Goal: Task Accomplishment & Management: Complete application form

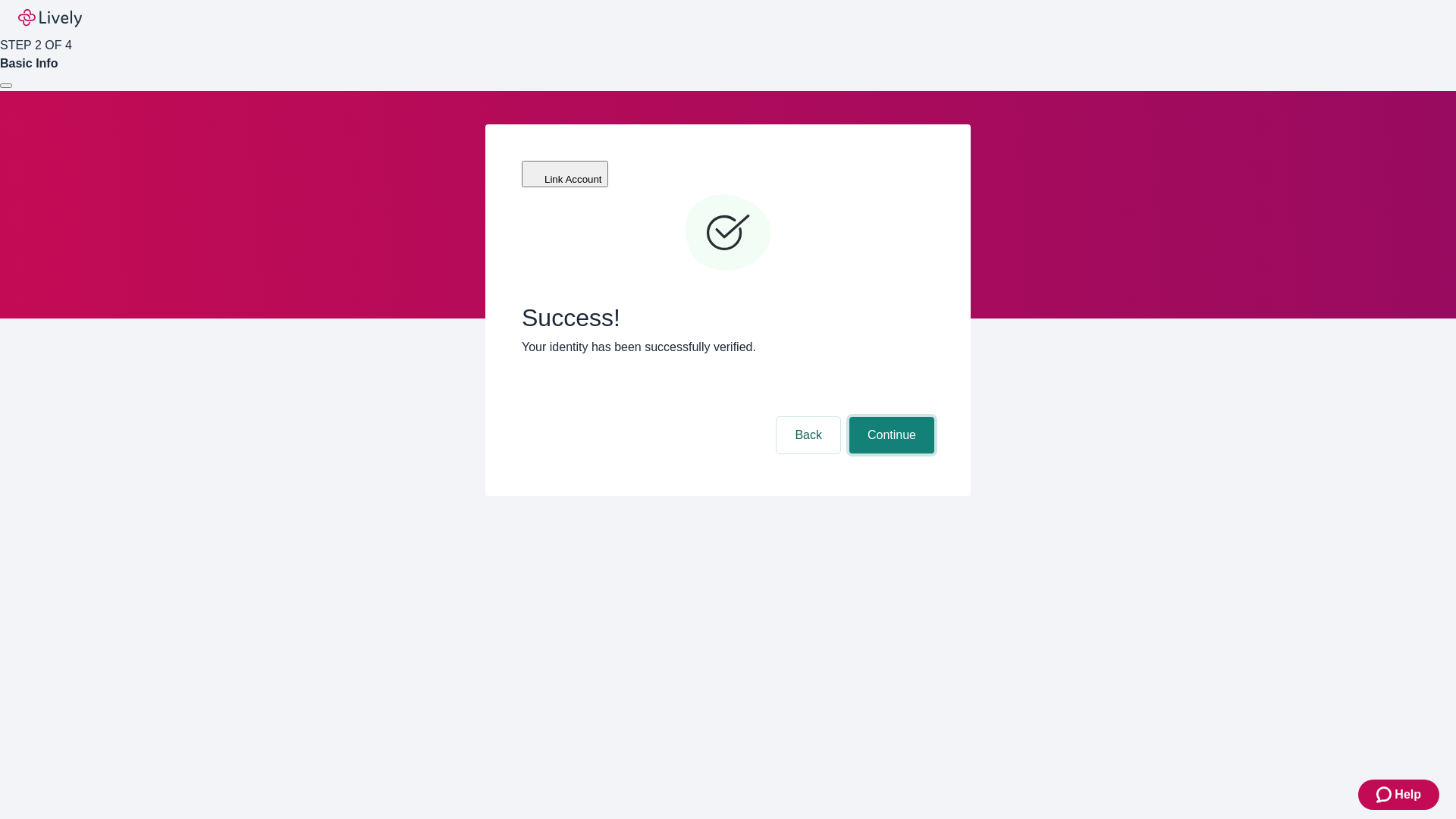
click at [889, 417] on button "Continue" at bounding box center [892, 435] width 85 height 37
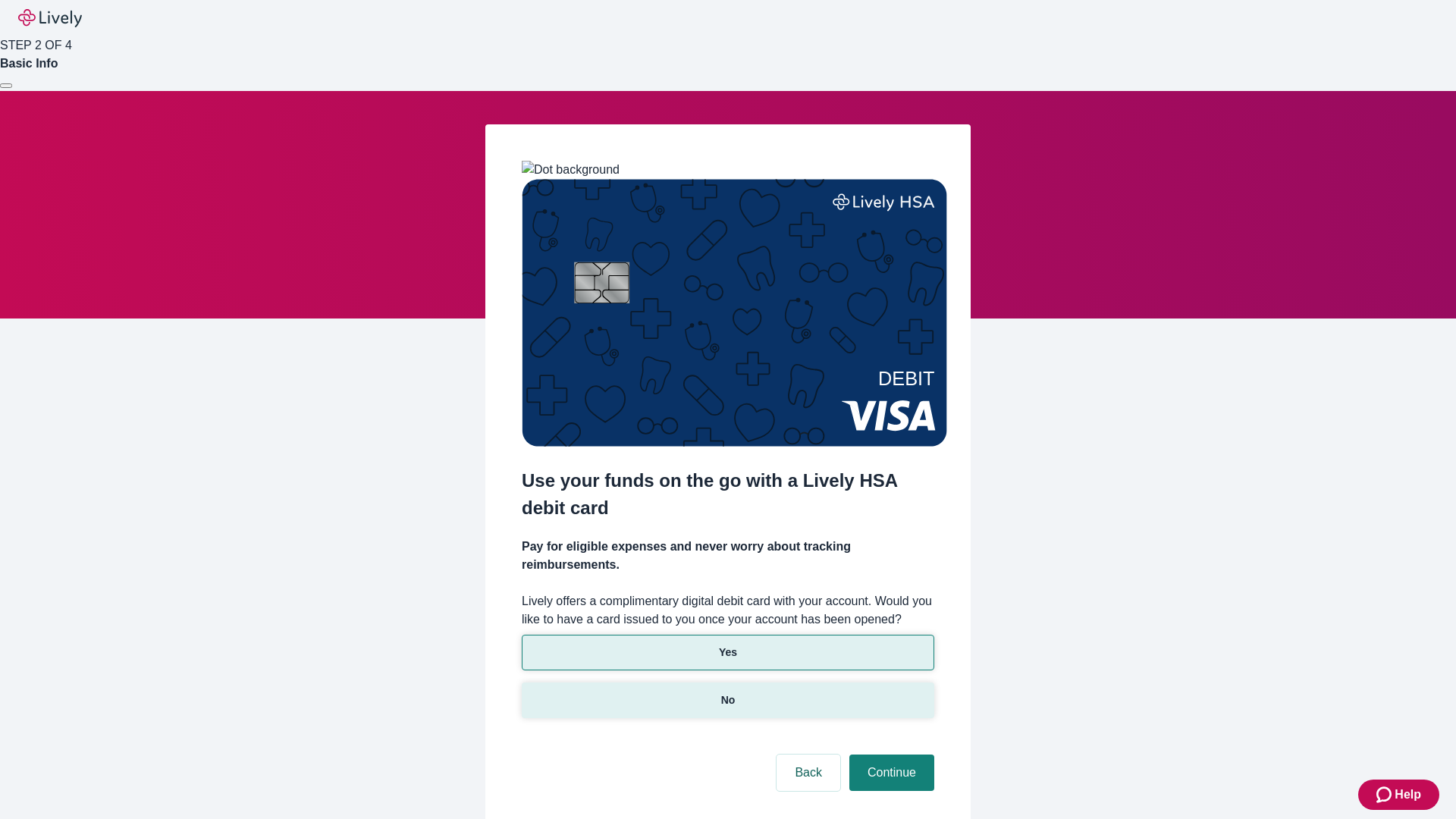
click at [728, 693] on p "No" at bounding box center [728, 701] width 15 height 16
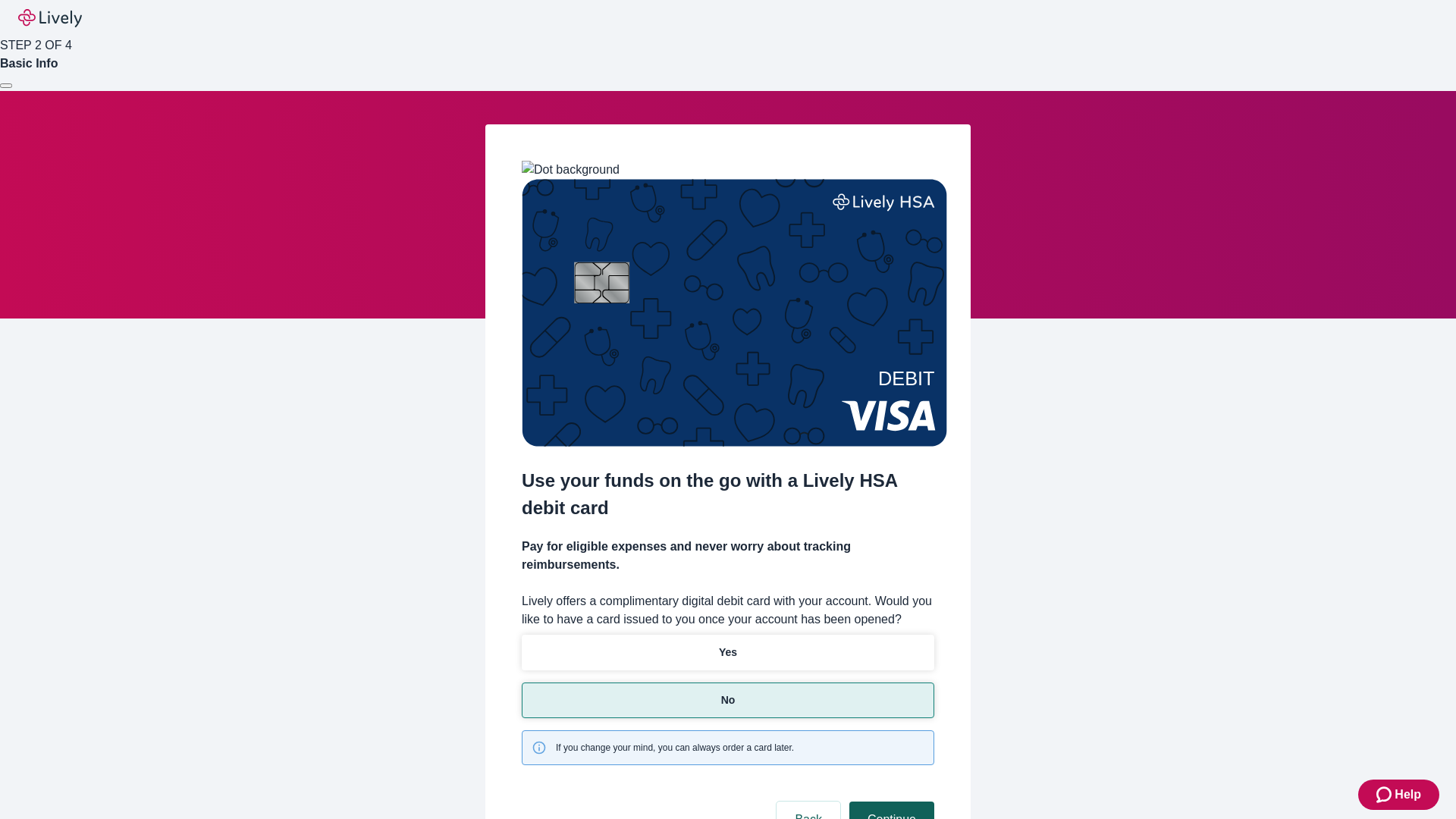
click at [889, 802] on button "Continue" at bounding box center [892, 820] width 85 height 37
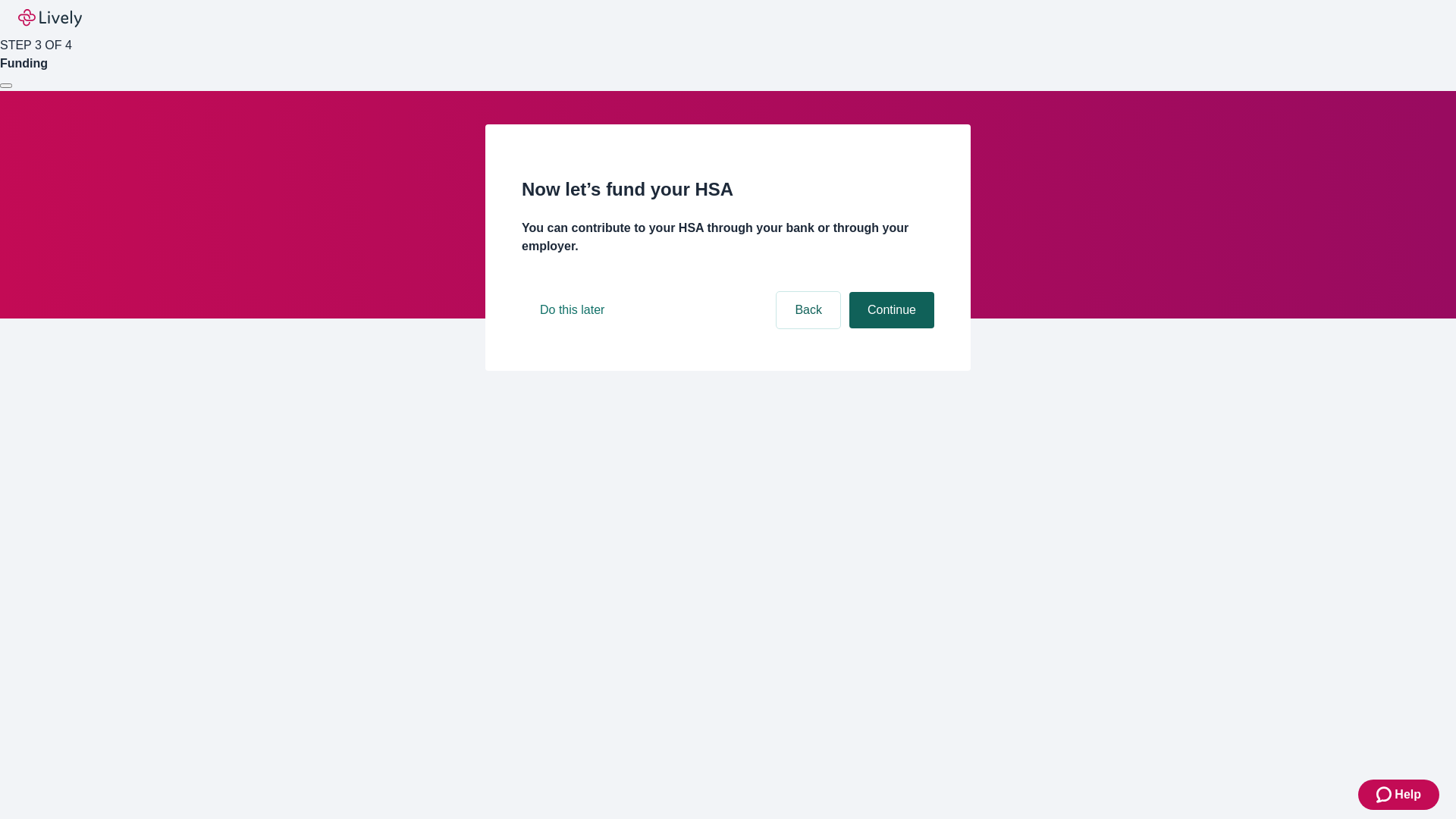
click at [889, 329] on button "Continue" at bounding box center [892, 310] width 85 height 37
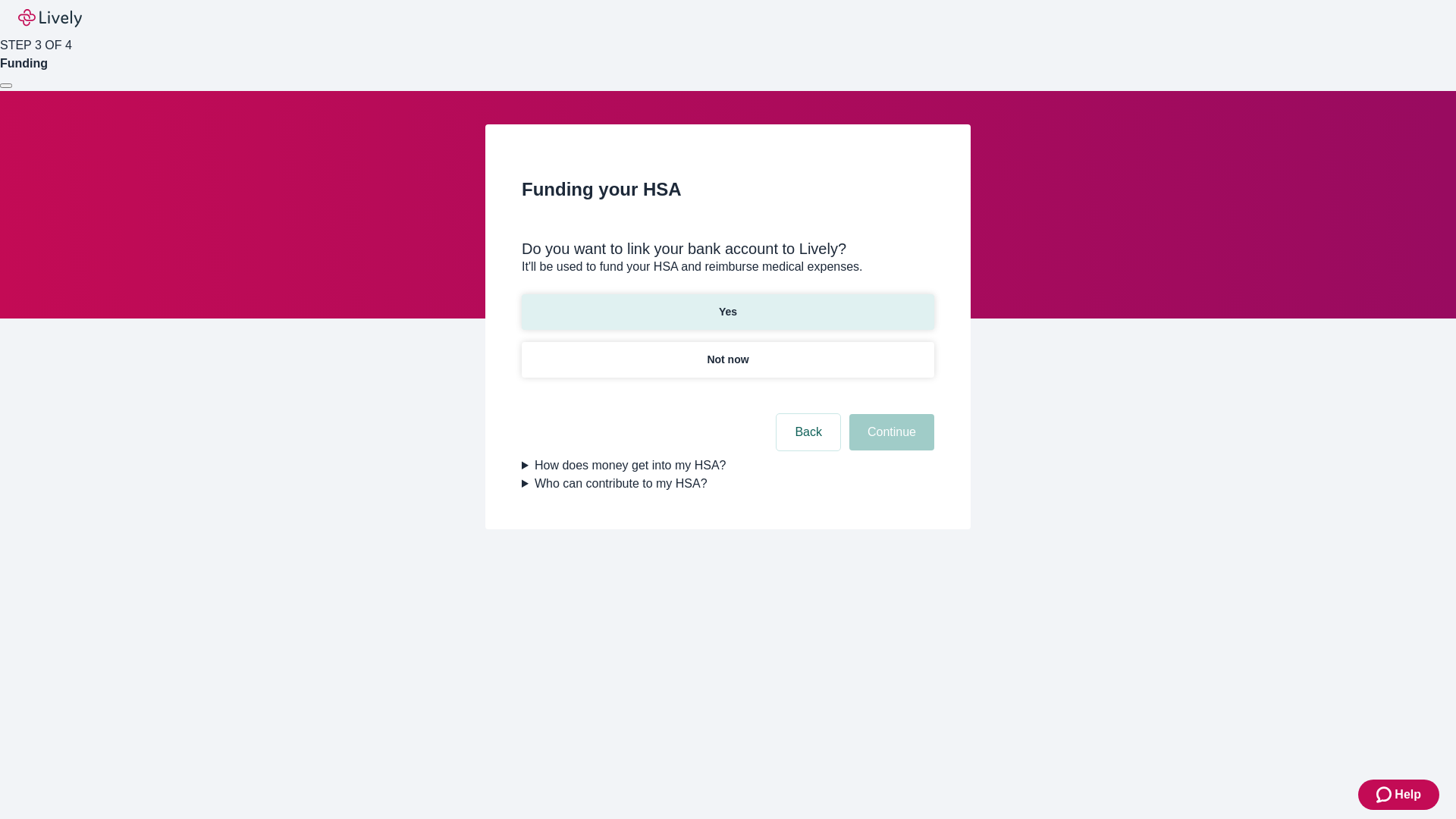
click at [728, 304] on p "Yes" at bounding box center [728, 312] width 18 height 16
click at [889, 414] on button "Continue" at bounding box center [892, 432] width 85 height 37
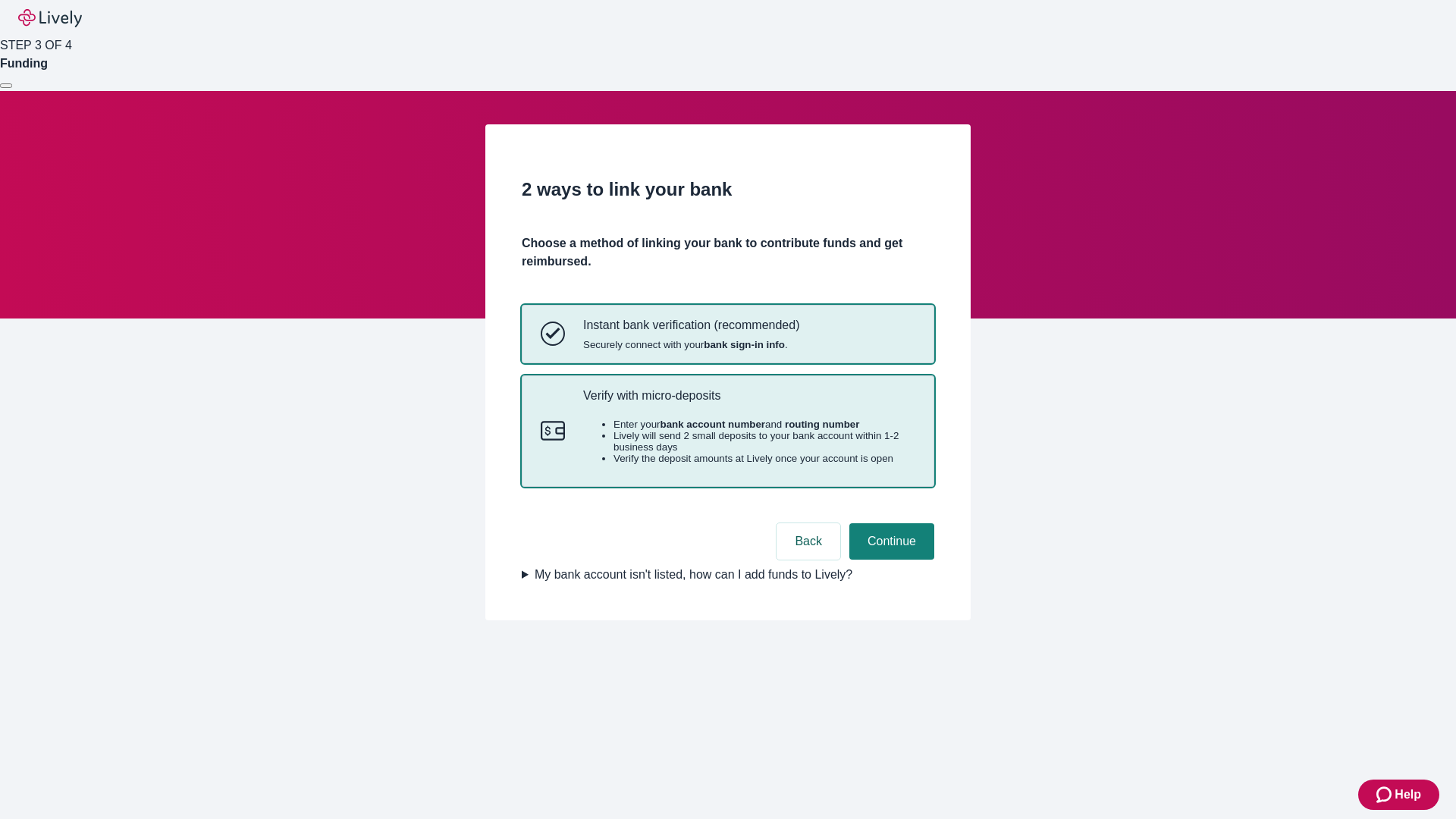
click at [748, 403] on p "Verify with micro-deposits" at bounding box center [749, 395] width 332 height 15
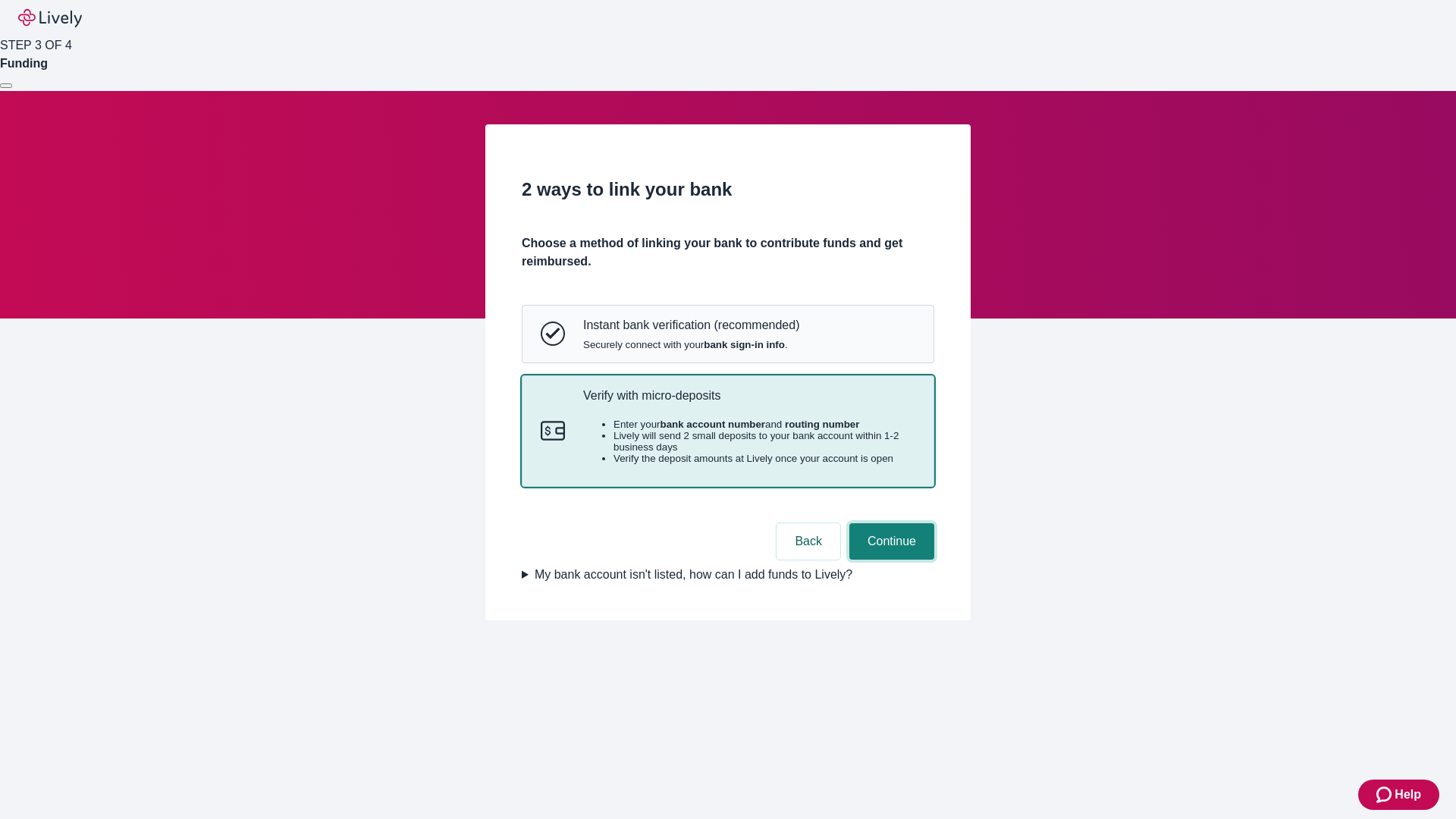
click at [889, 560] on button "Continue" at bounding box center [892, 541] width 85 height 37
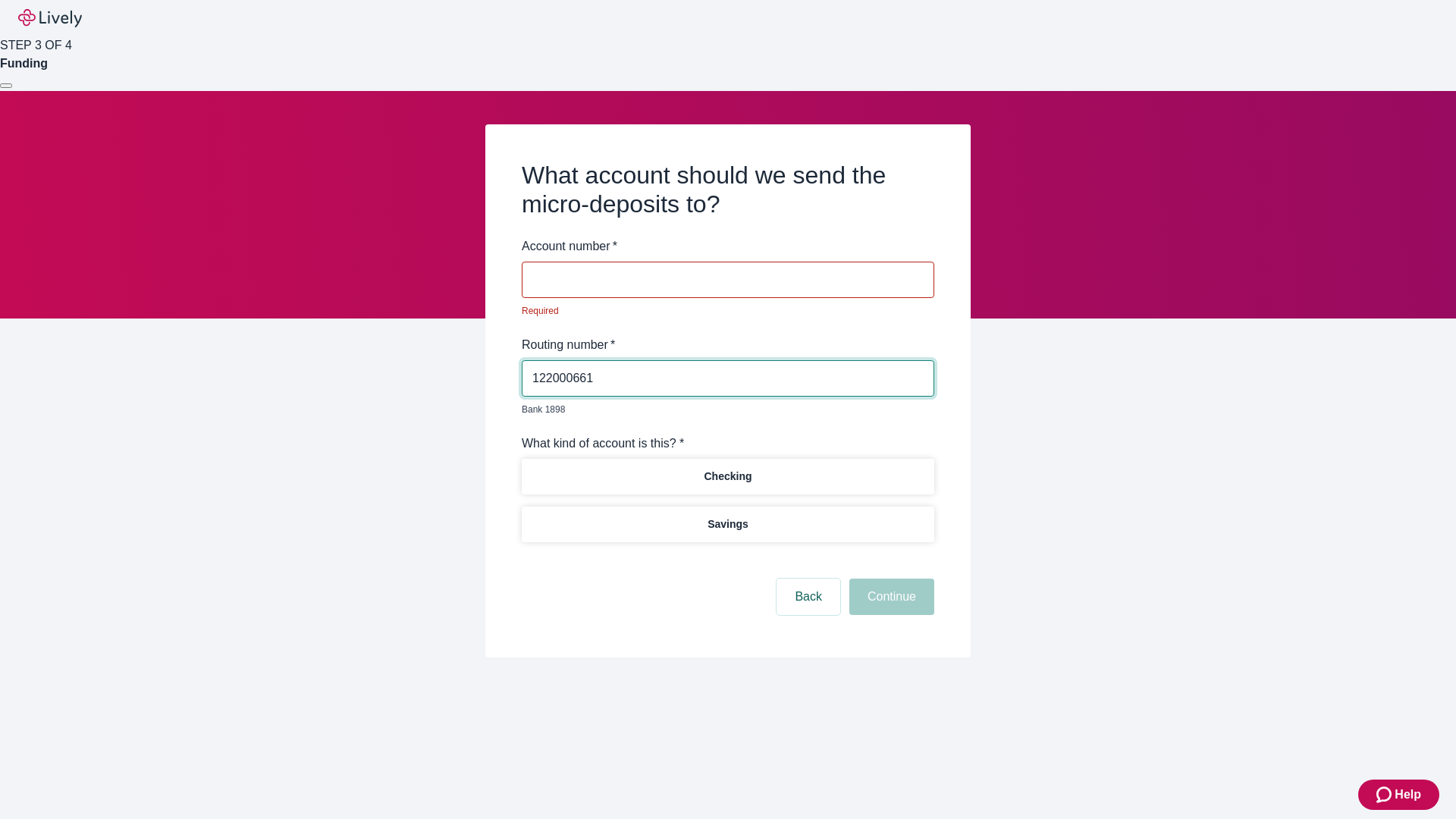
type input "122000661"
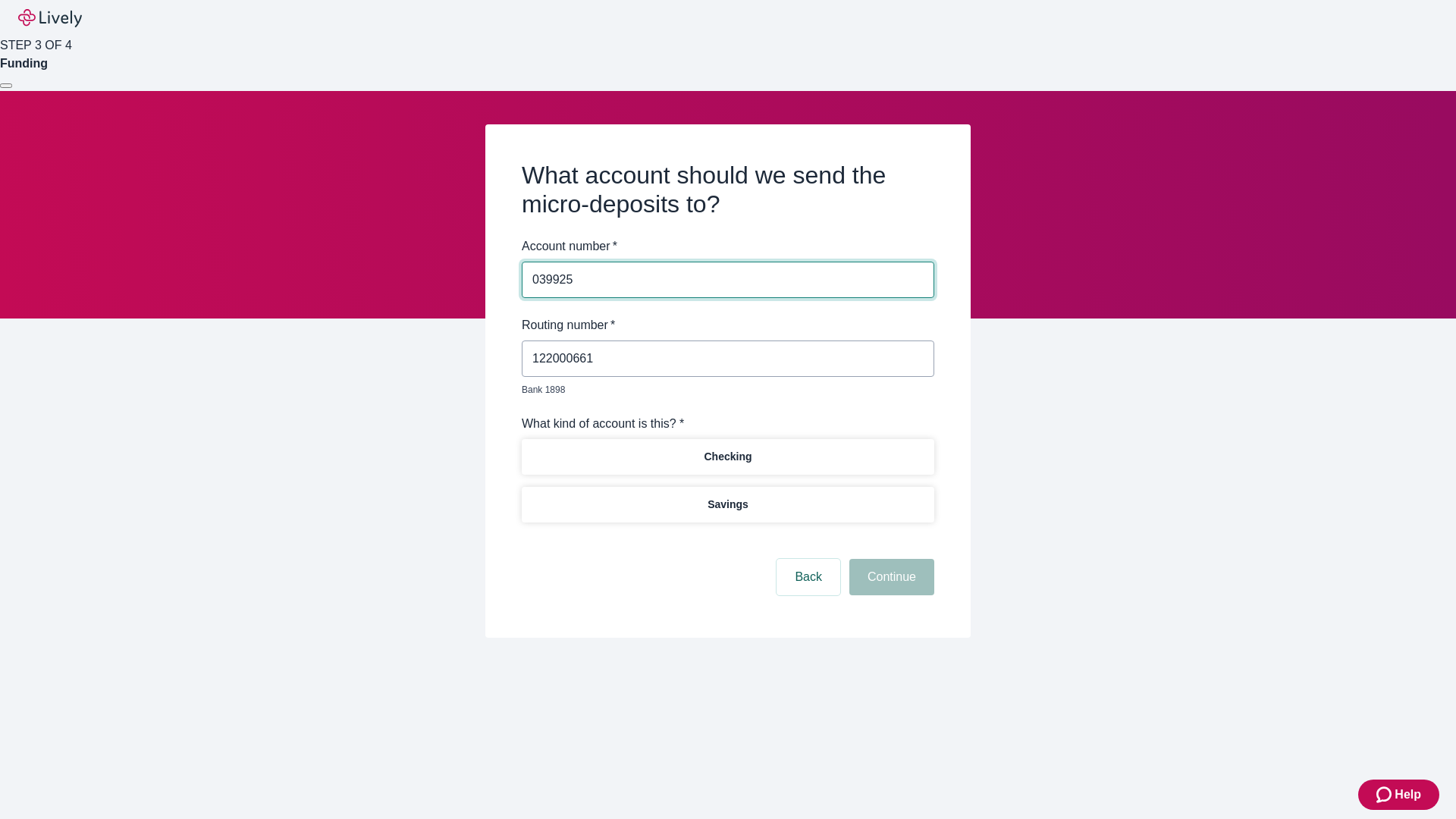
type input "039925"
click at [728, 449] on p "Checking" at bounding box center [728, 457] width 48 height 16
click at [889, 560] on button "Continue" at bounding box center [892, 577] width 85 height 37
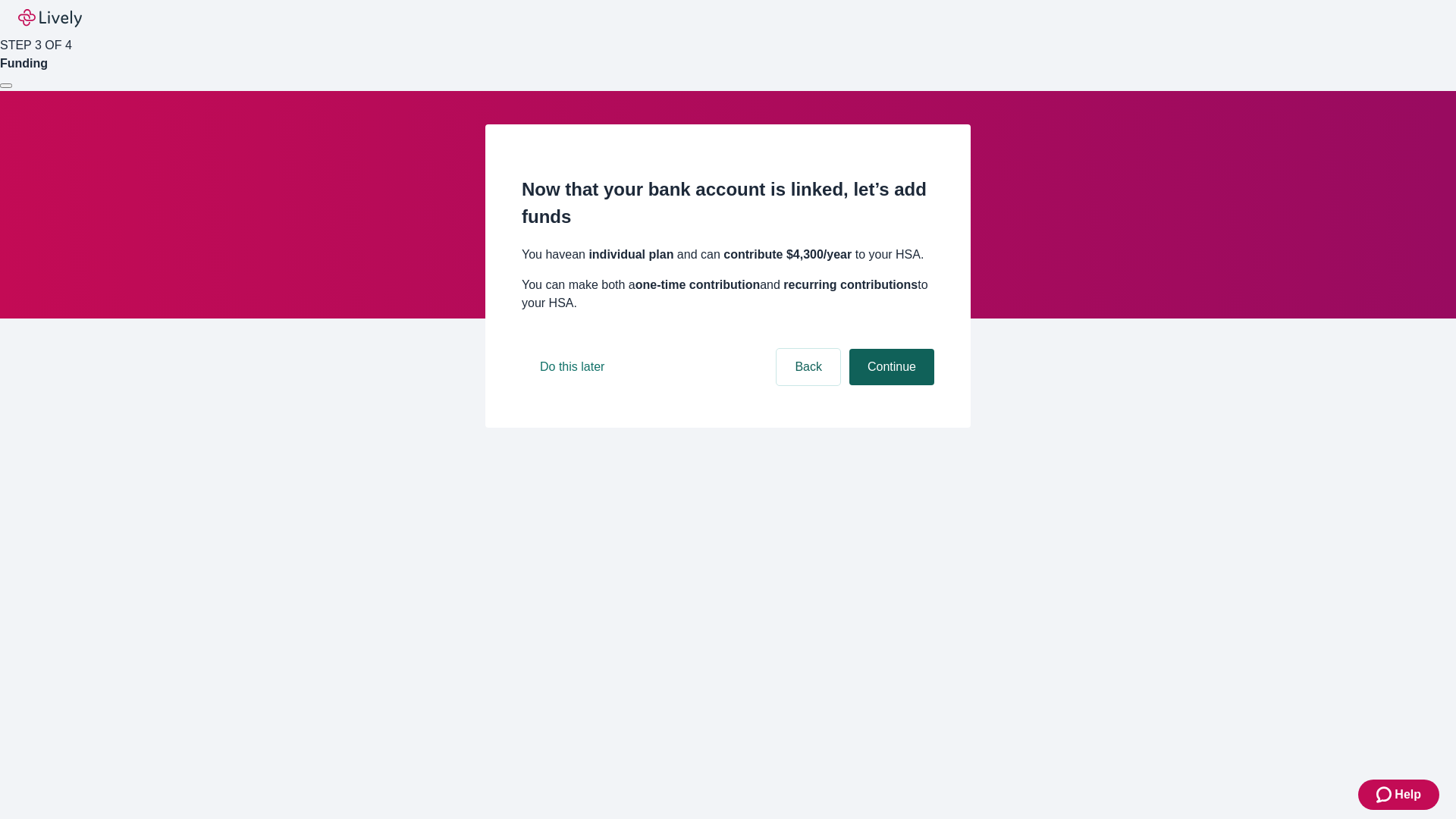
click at [889, 385] on button "Continue" at bounding box center [892, 366] width 85 height 37
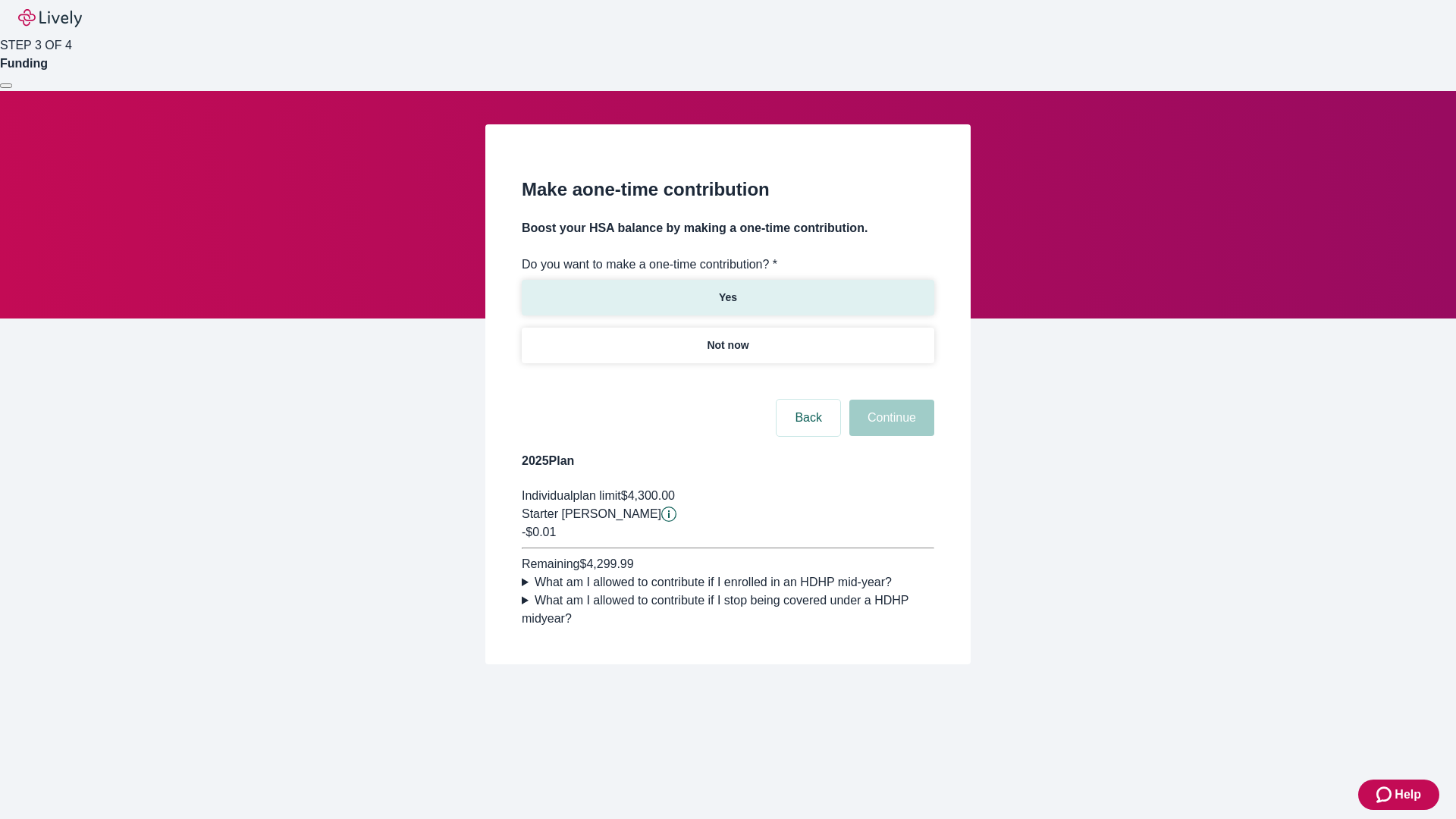
click at [728, 290] on p "Yes" at bounding box center [728, 298] width 18 height 16
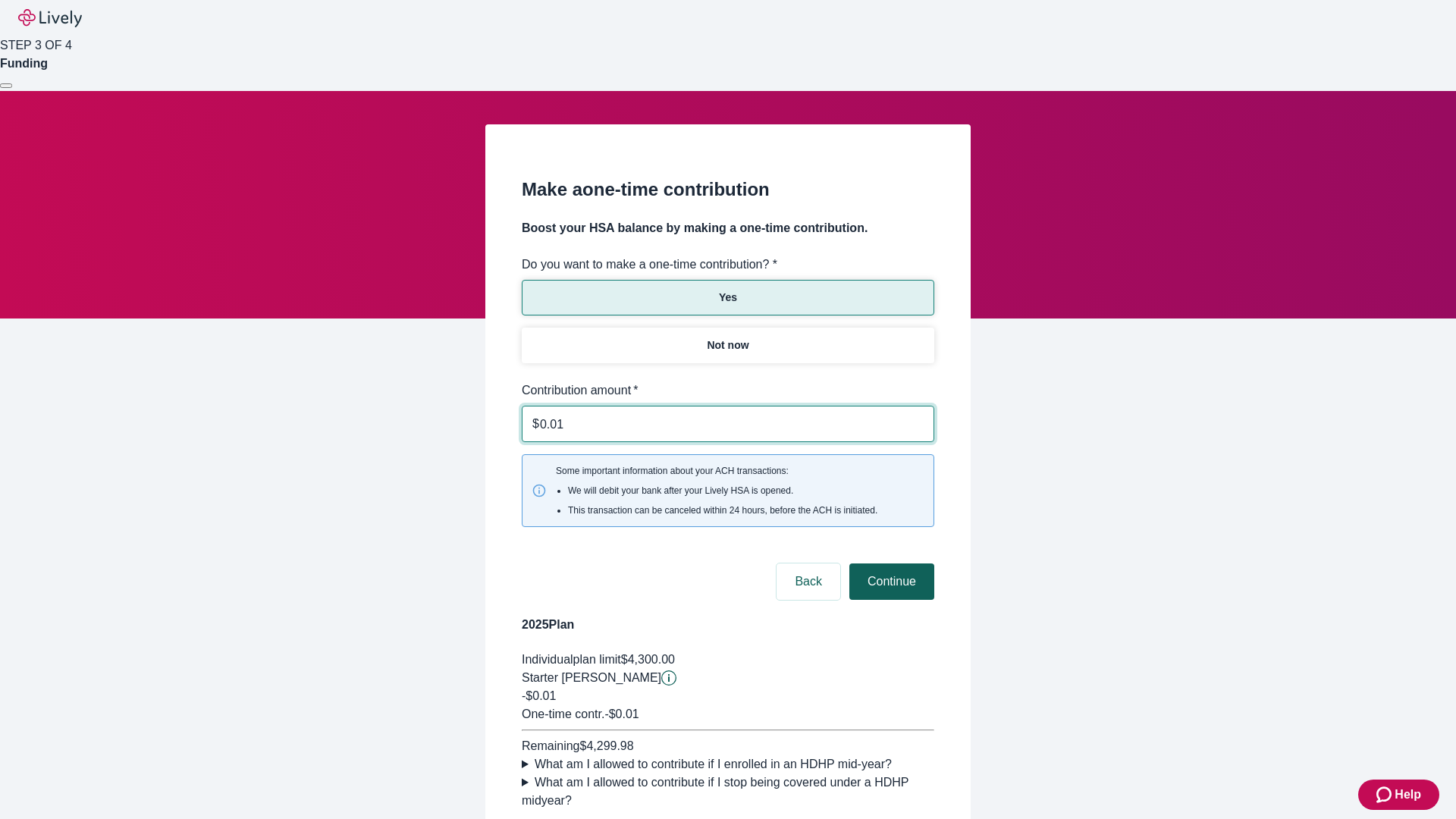
type input "0.01"
click at [889, 564] on button "Continue" at bounding box center [892, 582] width 85 height 37
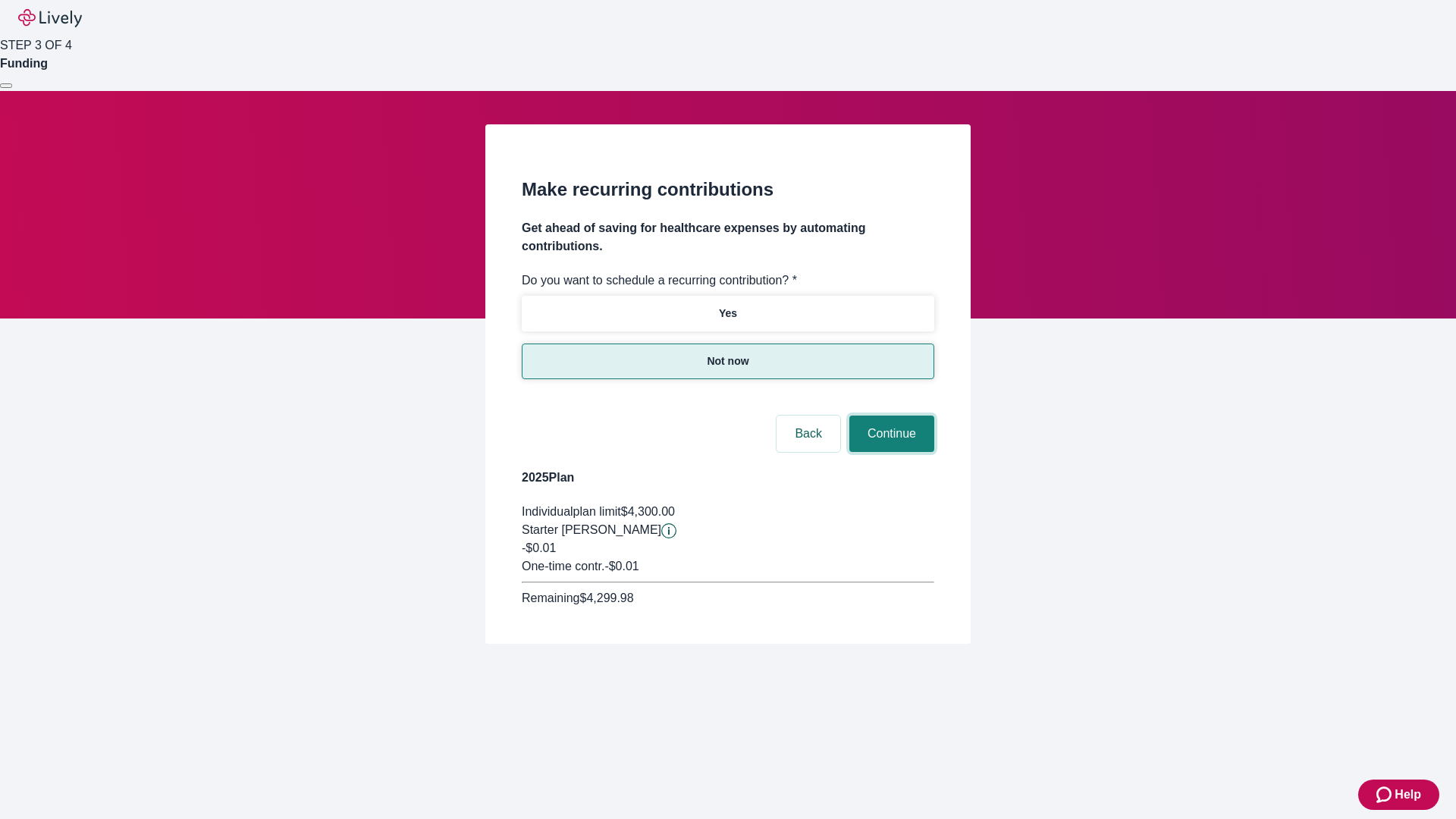
click at [889, 416] on button "Continue" at bounding box center [892, 434] width 85 height 37
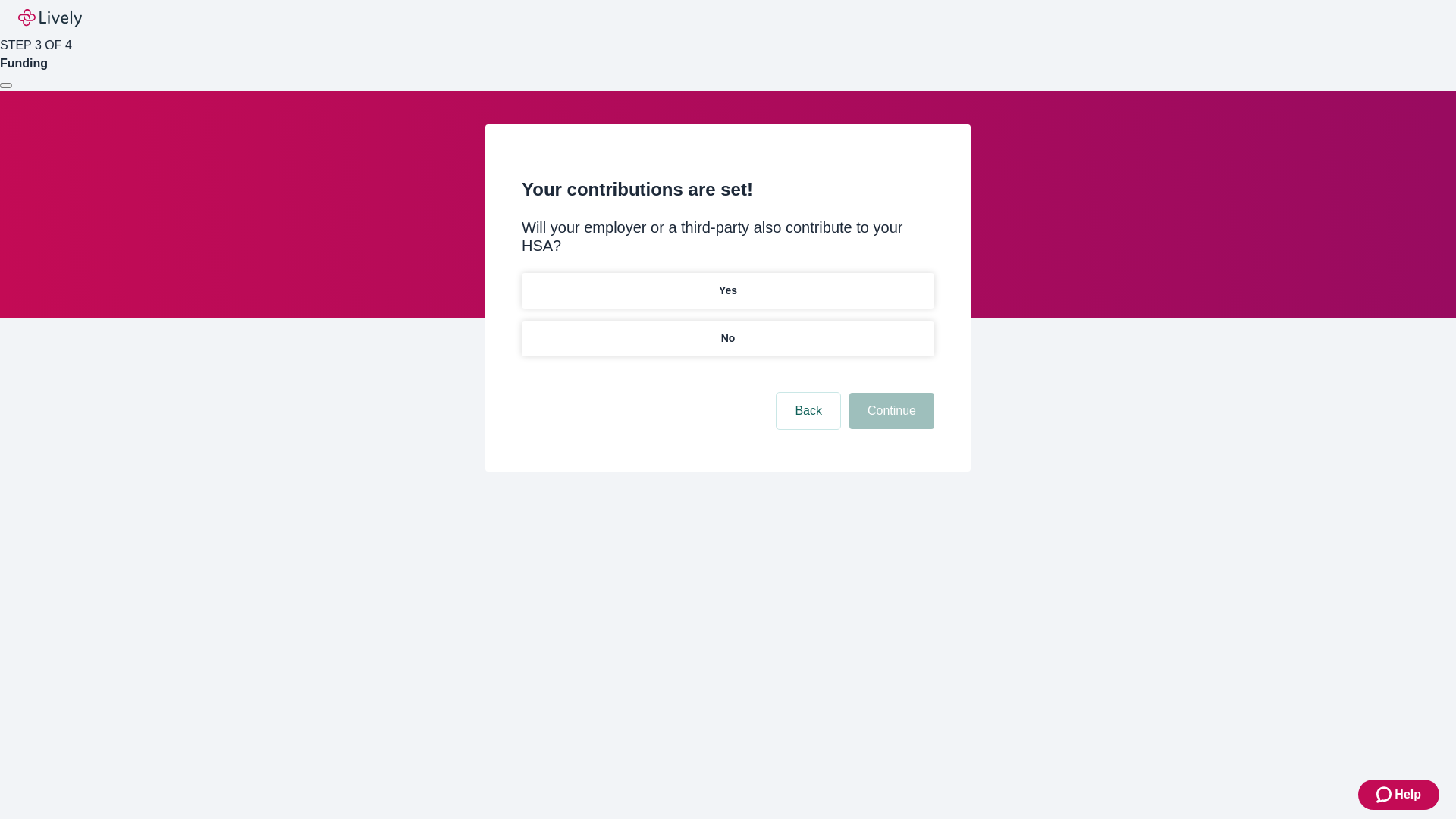
click at [728, 331] on p "No" at bounding box center [728, 339] width 15 height 16
click at [889, 393] on button "Continue" at bounding box center [892, 411] width 85 height 37
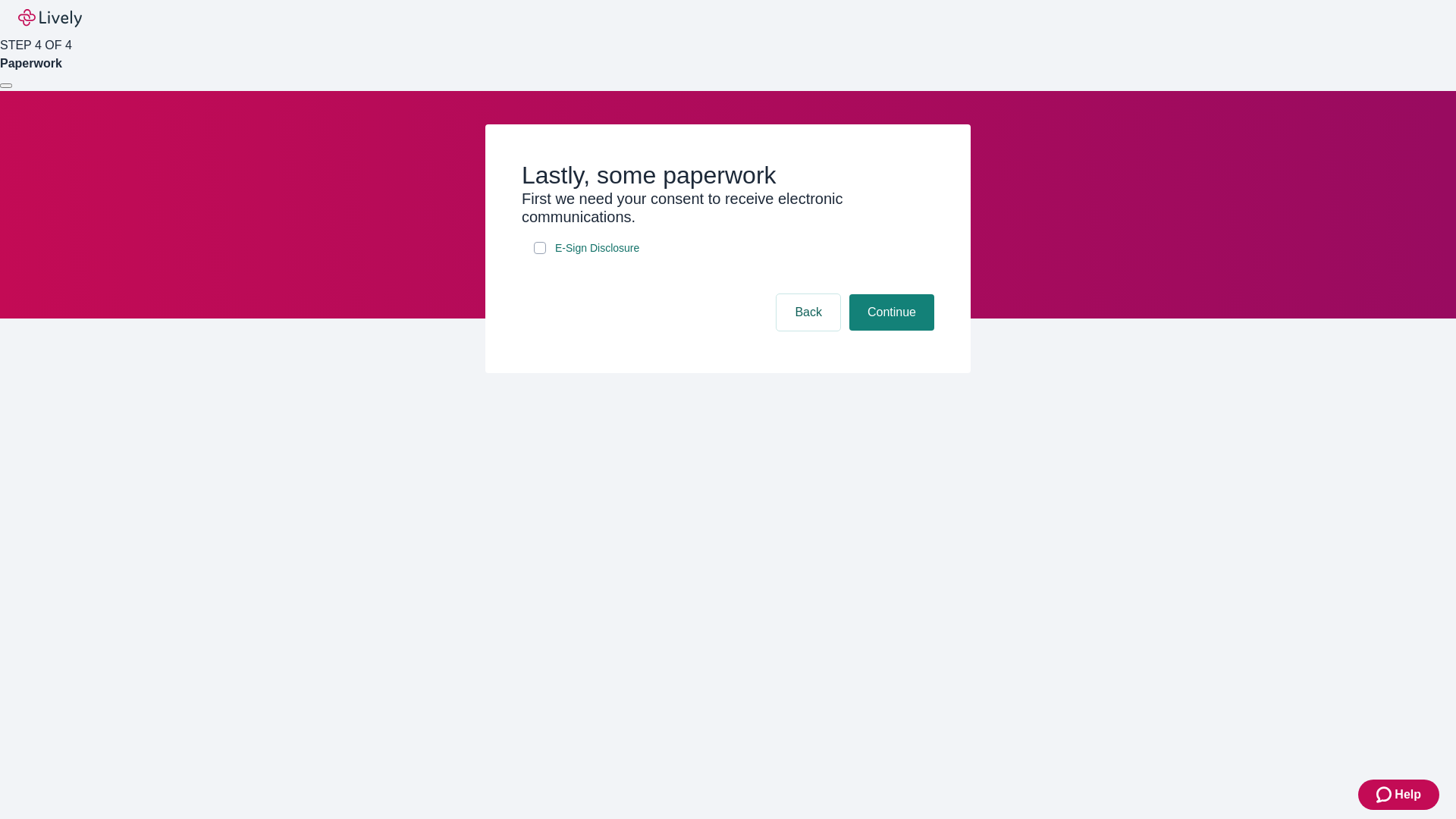
click at [540, 254] on input "E-Sign Disclosure" at bounding box center [540, 248] width 12 height 12
checkbox input "true"
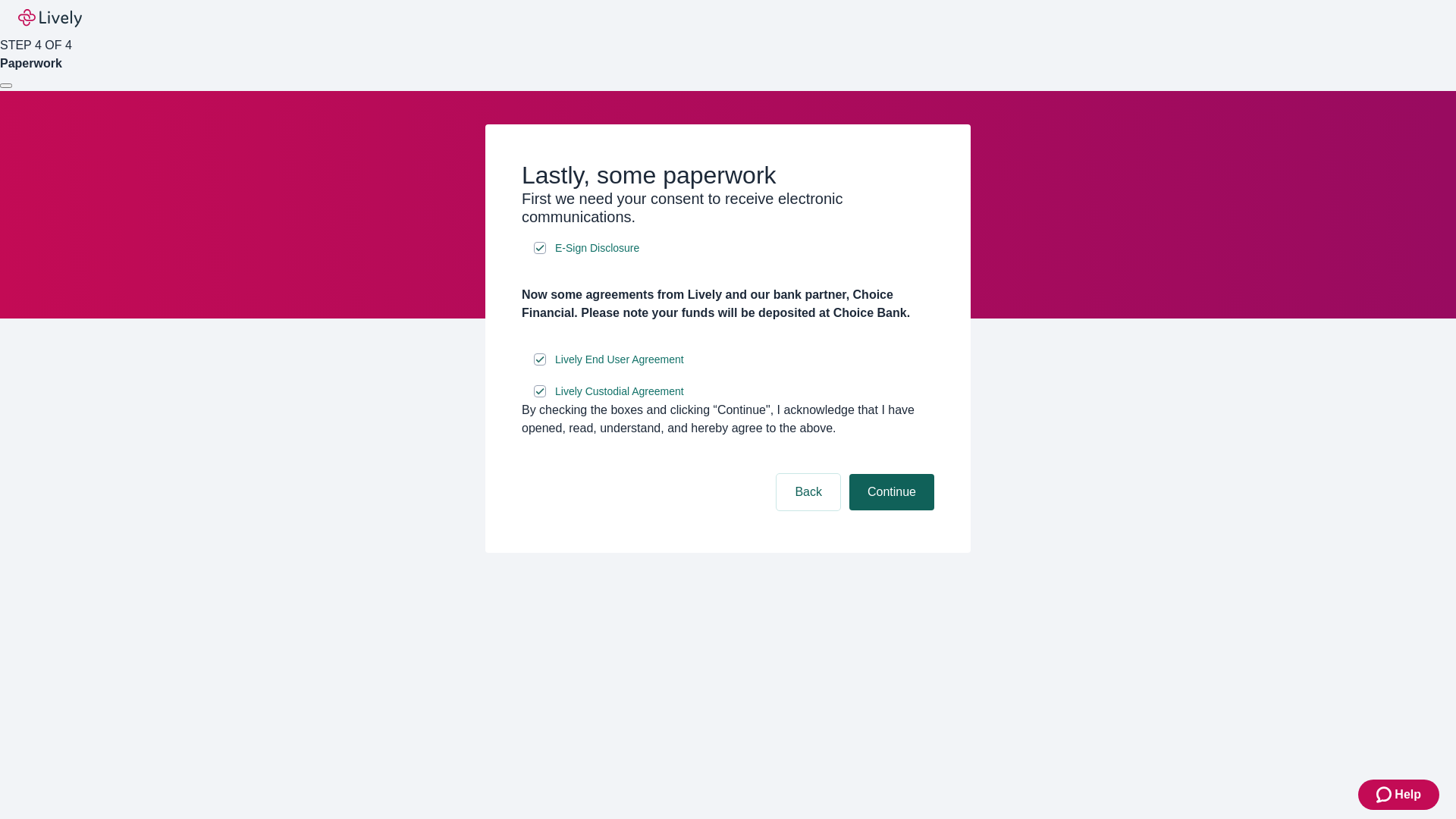
click at [889, 510] on button "Continue" at bounding box center [892, 492] width 85 height 37
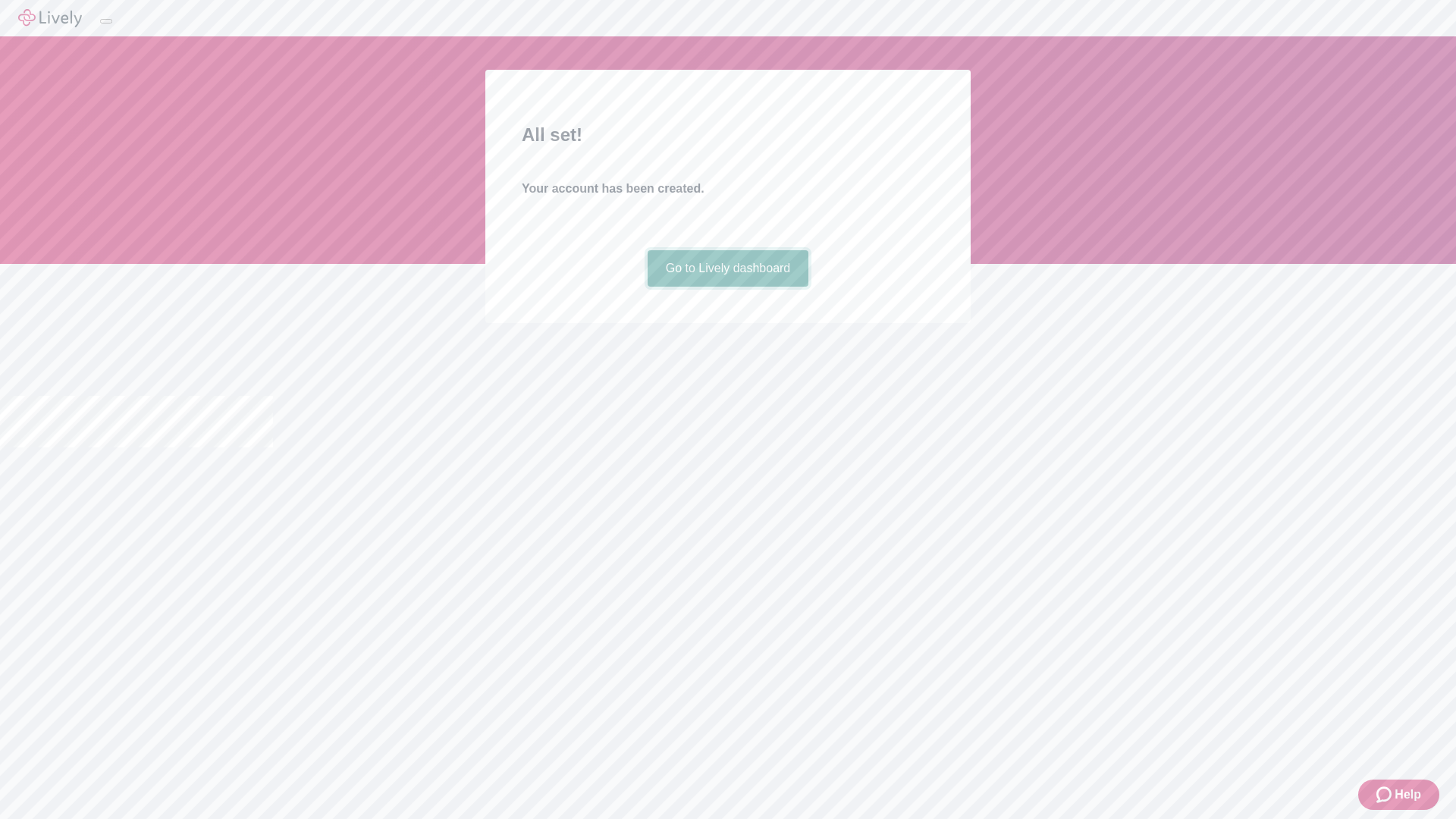
click at [728, 287] on link "Go to Lively dashboard" at bounding box center [728, 268] width 162 height 37
